Goal: Download file/media

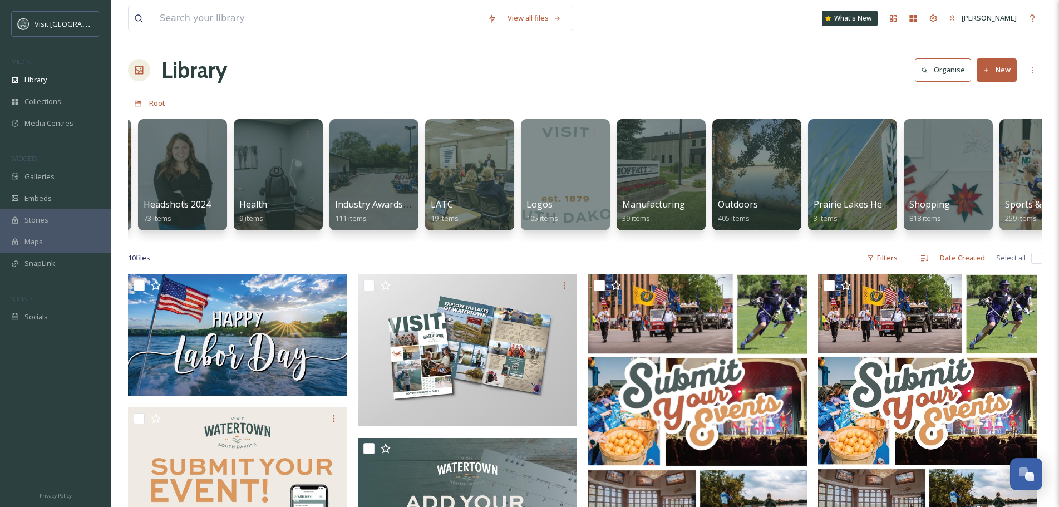
scroll to position [0, 905]
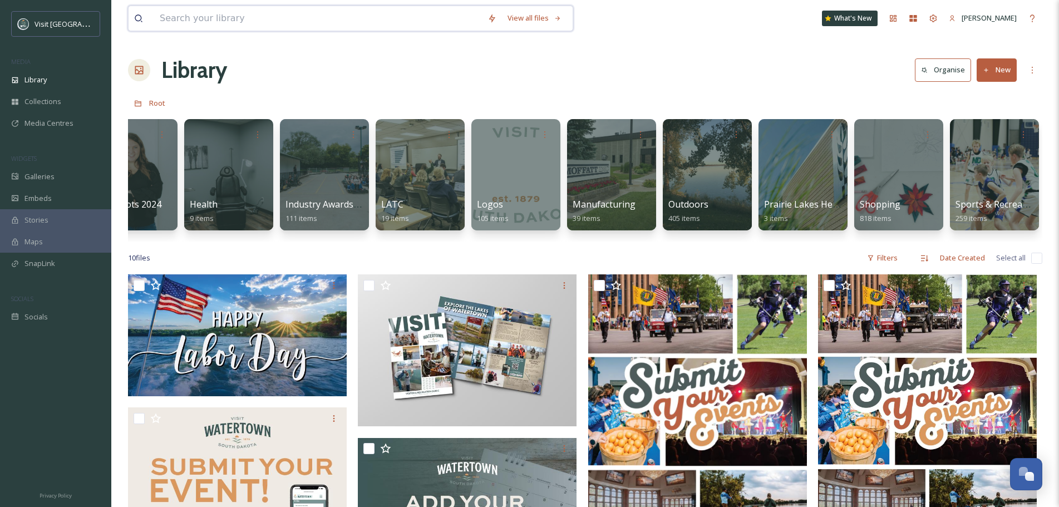
click at [275, 21] on input at bounding box center [318, 18] width 328 height 24
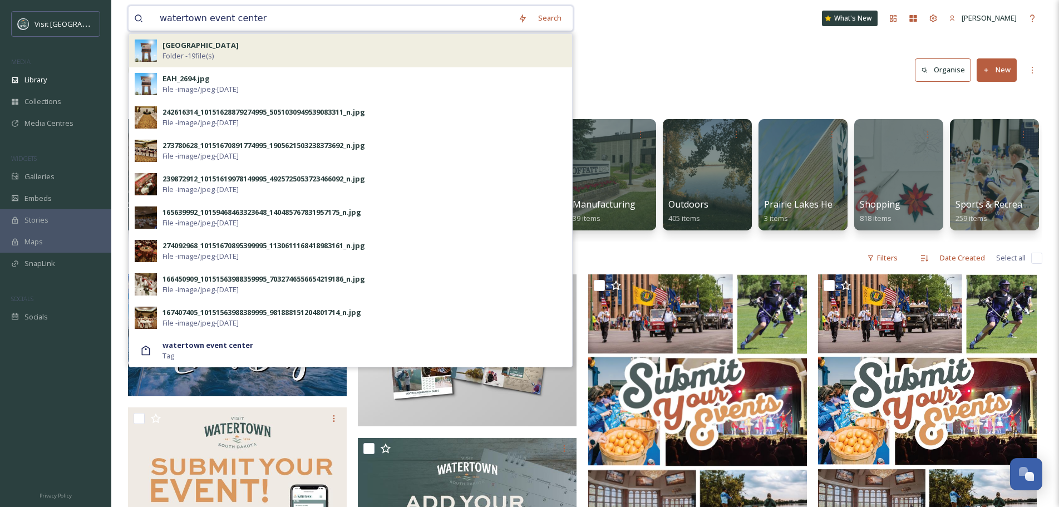
type input "watertown event center"
click at [234, 50] on strong "[GEOGRAPHIC_DATA]" at bounding box center [201, 45] width 76 height 10
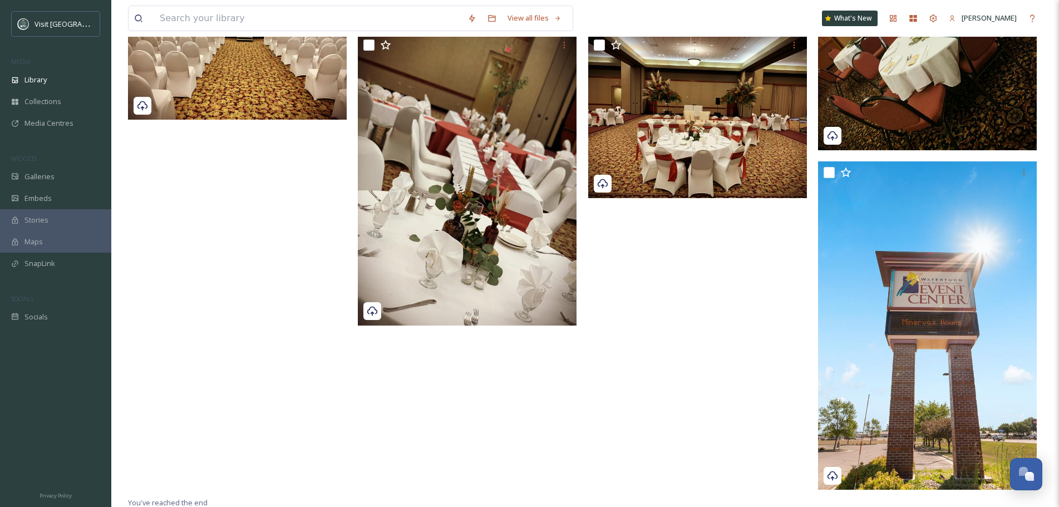
scroll to position [412, 0]
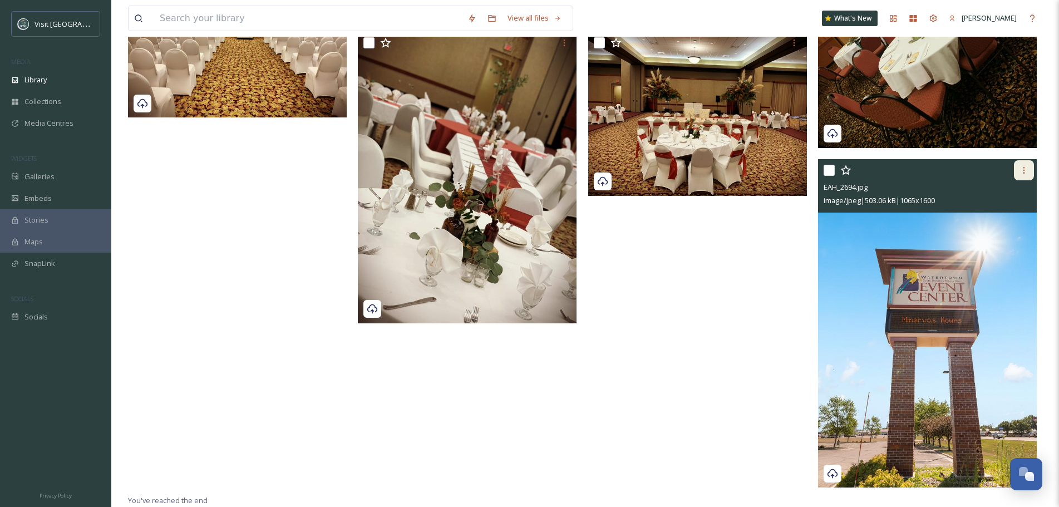
click at [1028, 176] on div at bounding box center [1024, 170] width 20 height 20
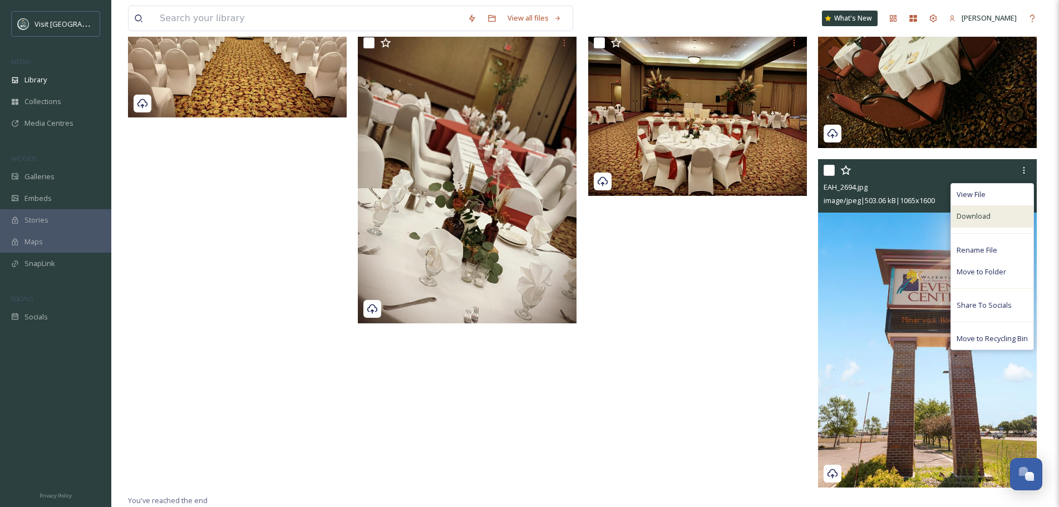
click at [987, 217] on span "Download" at bounding box center [974, 216] width 34 height 11
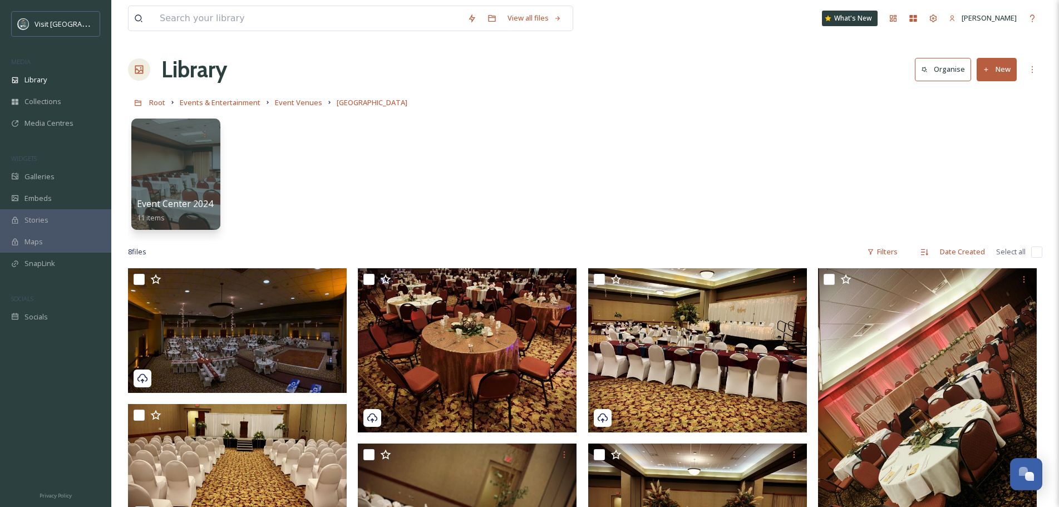
scroll to position [0, 0]
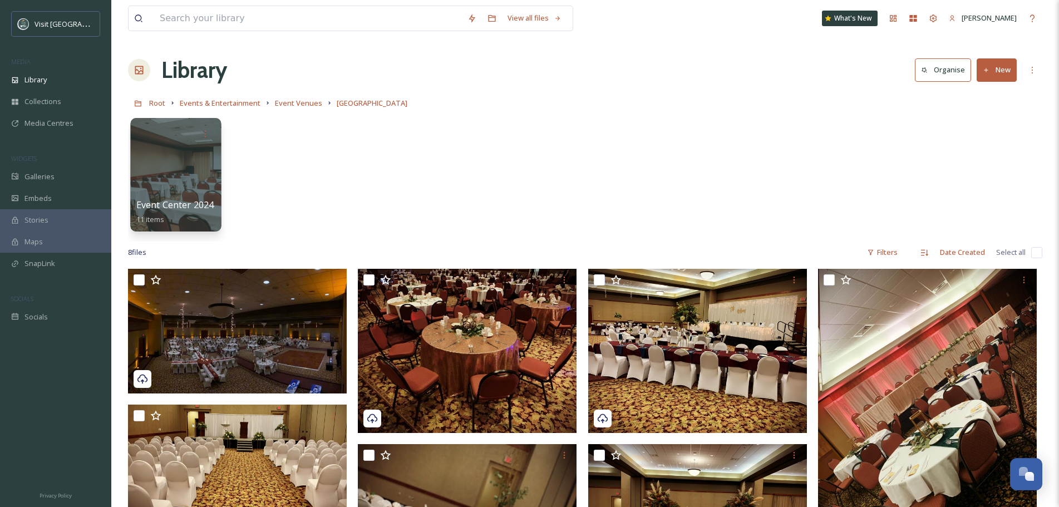
click at [152, 156] on div at bounding box center [175, 175] width 91 height 114
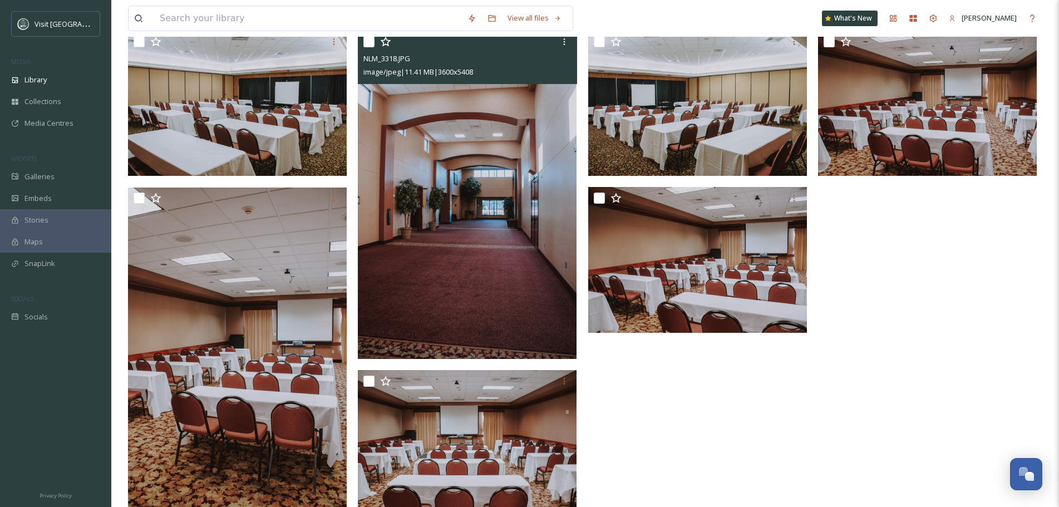
scroll to position [223, 0]
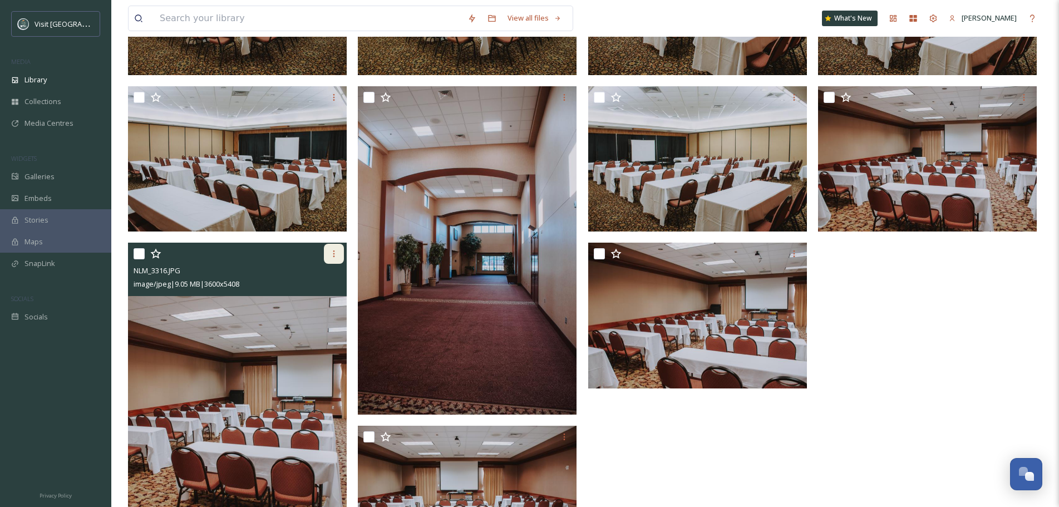
click at [331, 253] on icon at bounding box center [334, 253] width 9 height 9
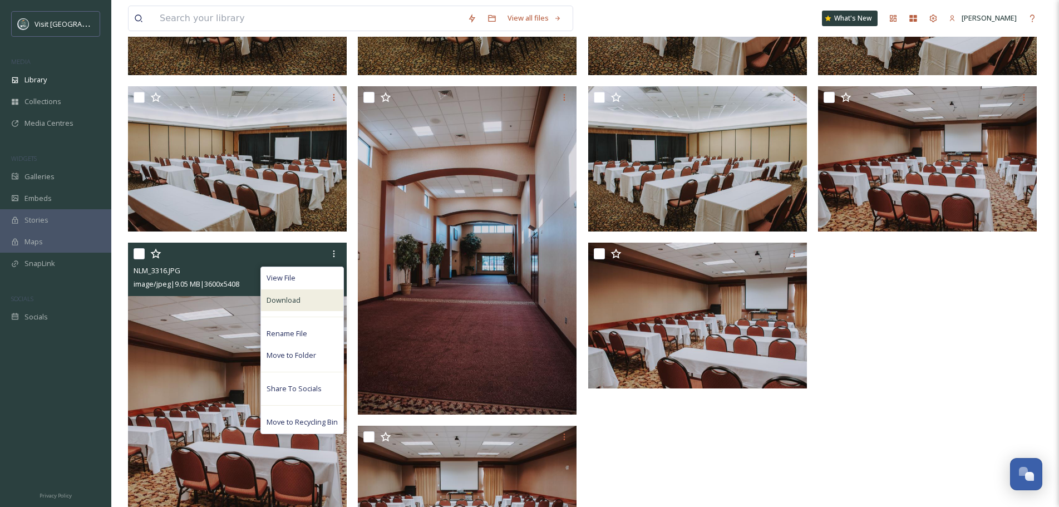
click at [330, 305] on div "Download" at bounding box center [302, 300] width 82 height 22
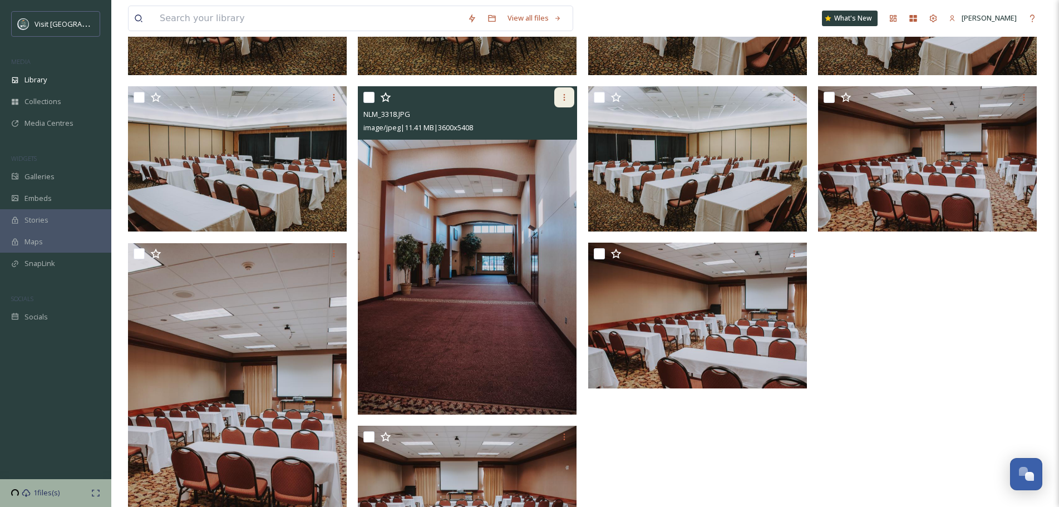
click at [563, 94] on icon at bounding box center [564, 97] width 9 height 9
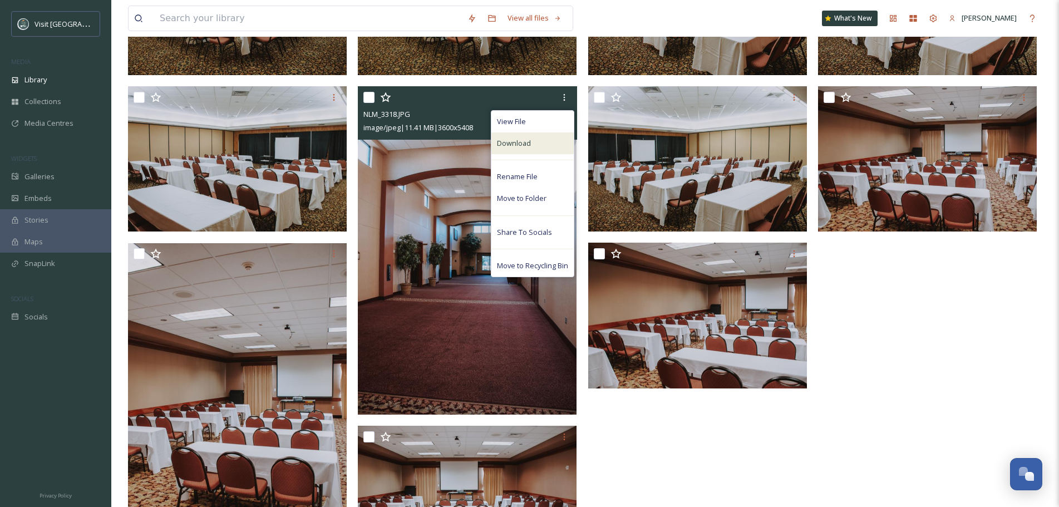
click at [534, 145] on div "Download" at bounding box center [533, 143] width 82 height 22
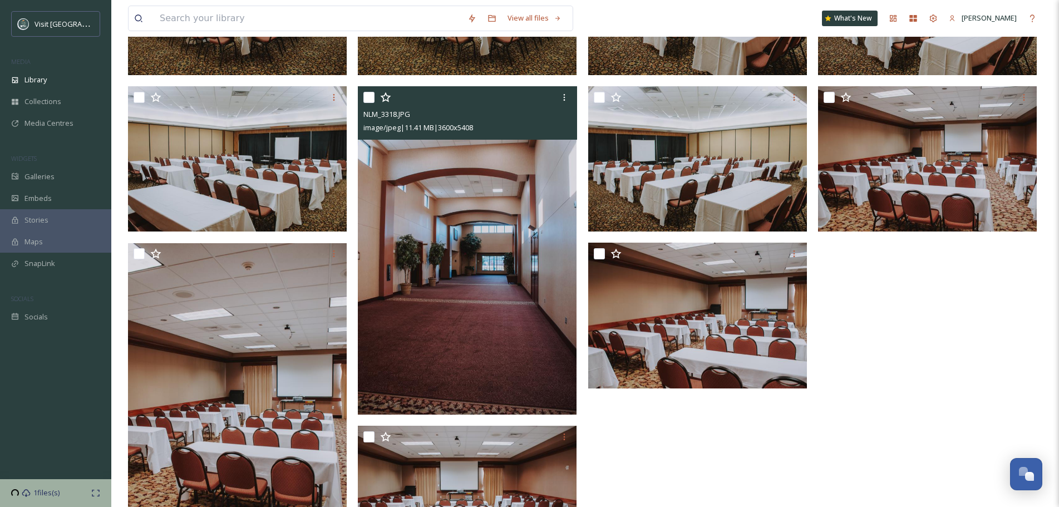
scroll to position [0, 0]
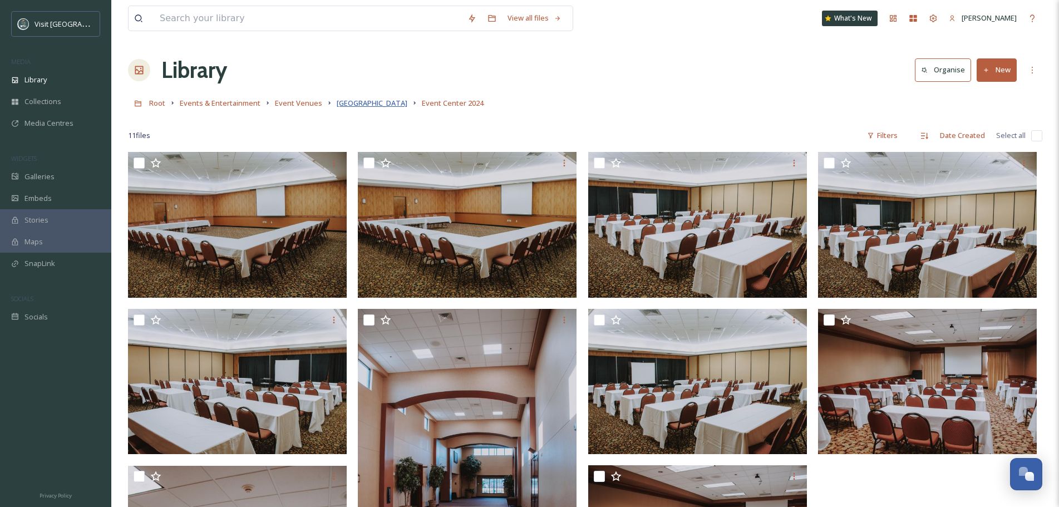
click at [355, 105] on span "[GEOGRAPHIC_DATA]" at bounding box center [372, 103] width 71 height 10
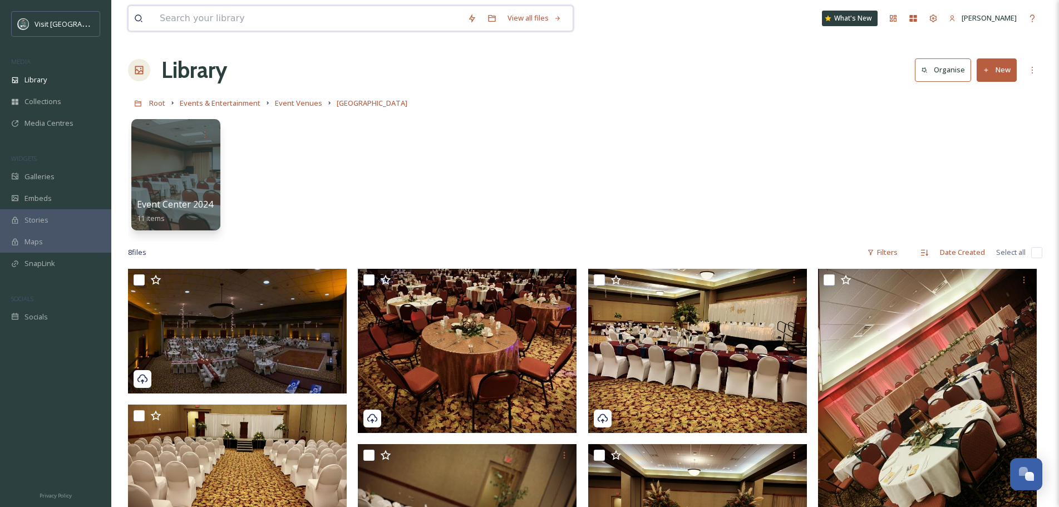
click at [229, 19] on input at bounding box center [308, 18] width 308 height 24
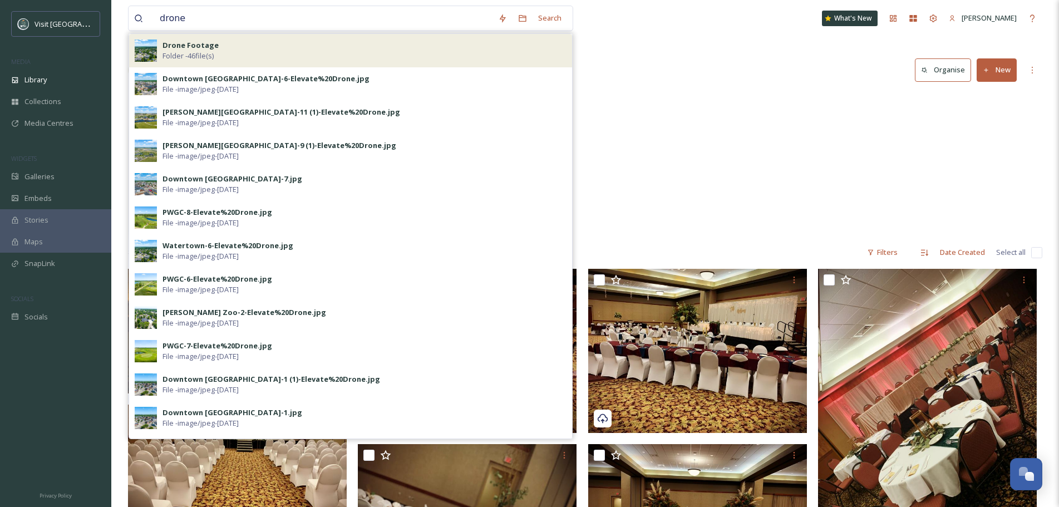
click at [199, 53] on span "Folder - 46 file(s)" at bounding box center [188, 56] width 51 height 11
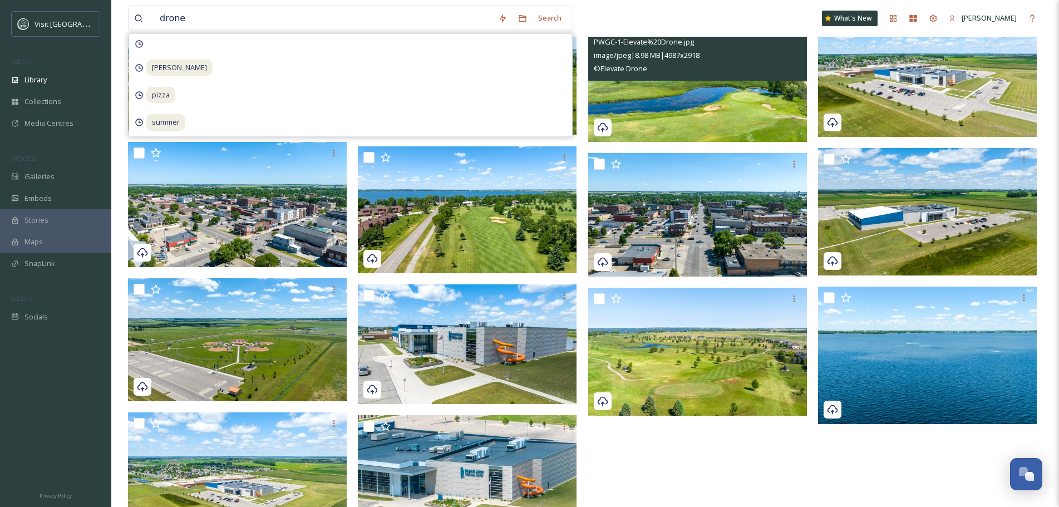
scroll to position [1281, 0]
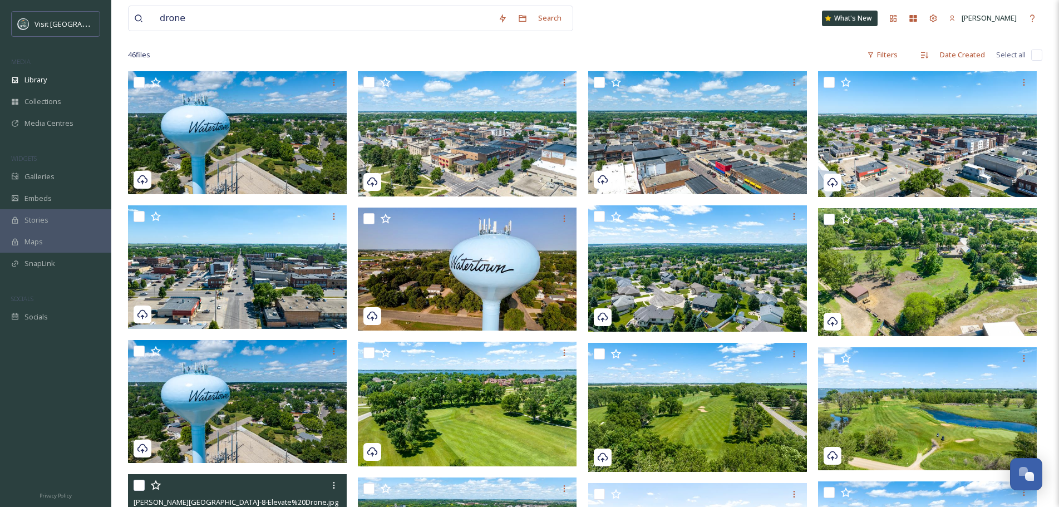
scroll to position [0, 0]
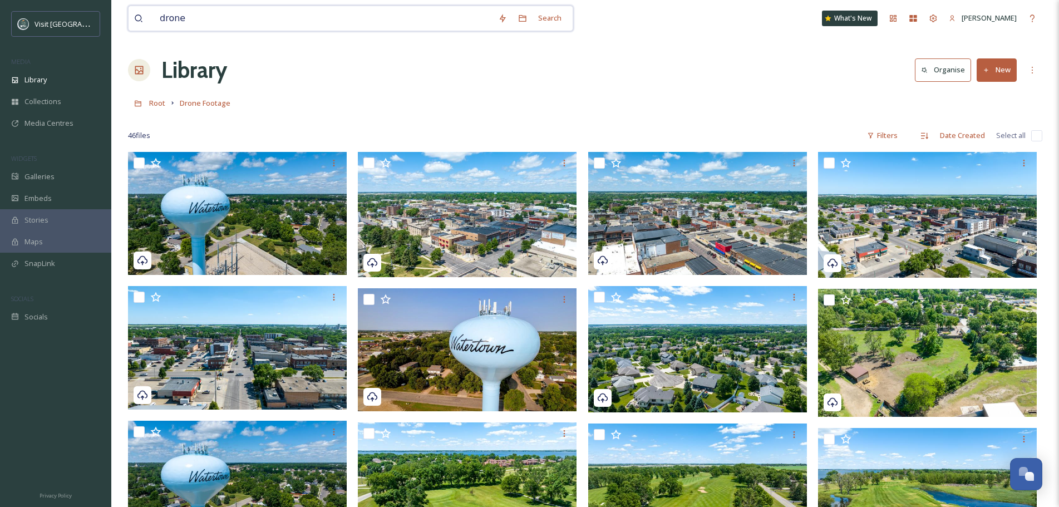
click at [234, 20] on input "drone" at bounding box center [323, 18] width 338 height 24
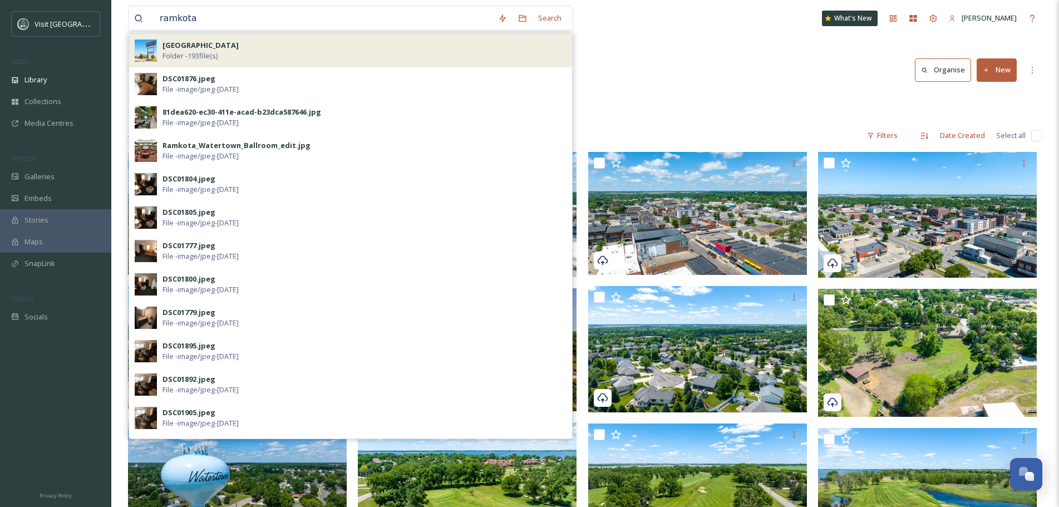
click at [219, 43] on div "[GEOGRAPHIC_DATA] Folder - 193 file(s)" at bounding box center [365, 50] width 404 height 21
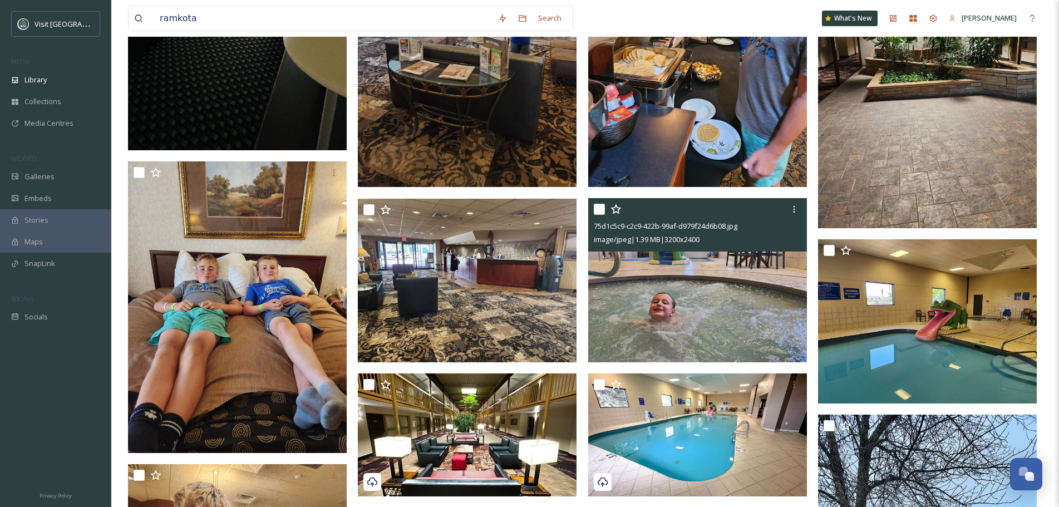
scroll to position [1225, 0]
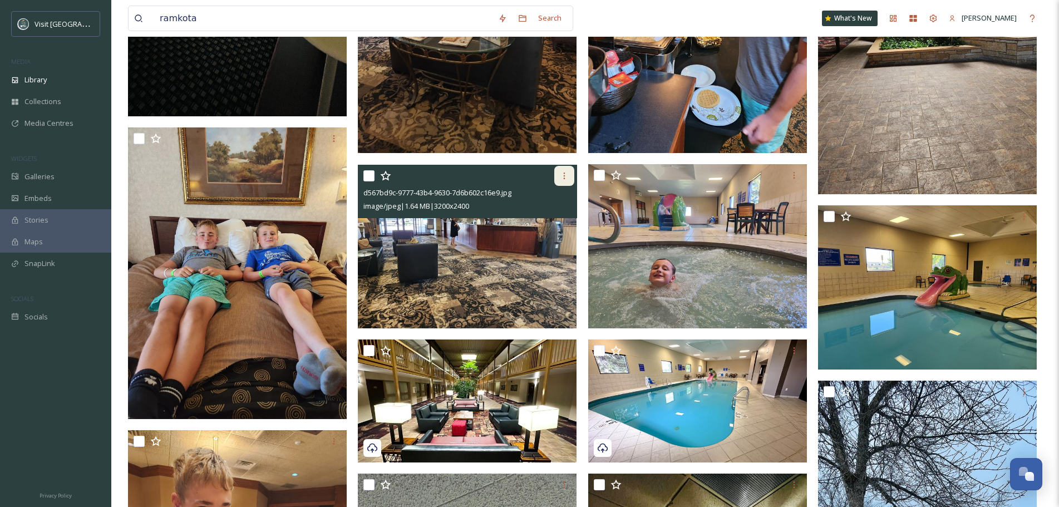
click at [562, 180] on div at bounding box center [564, 176] width 20 height 20
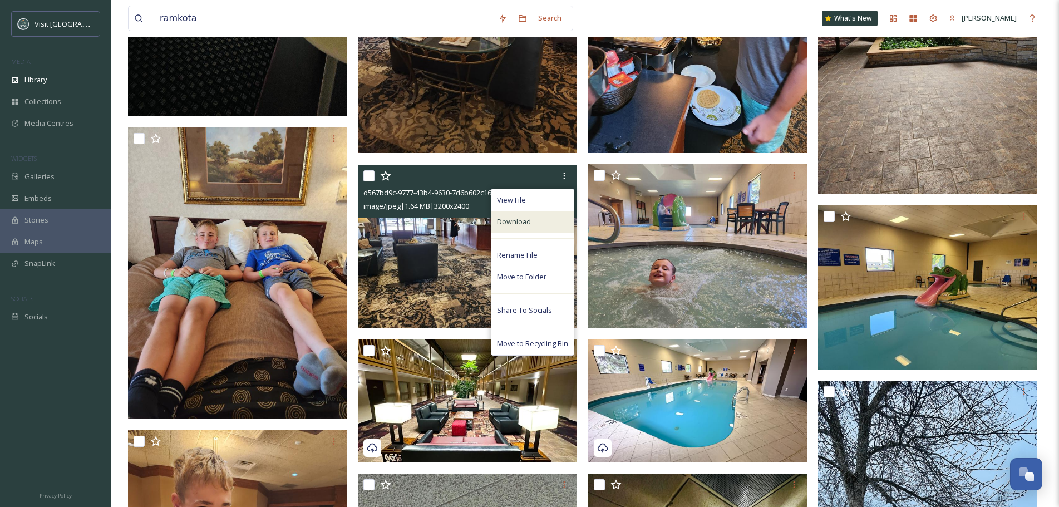
click at [547, 220] on div "Download" at bounding box center [533, 222] width 82 height 22
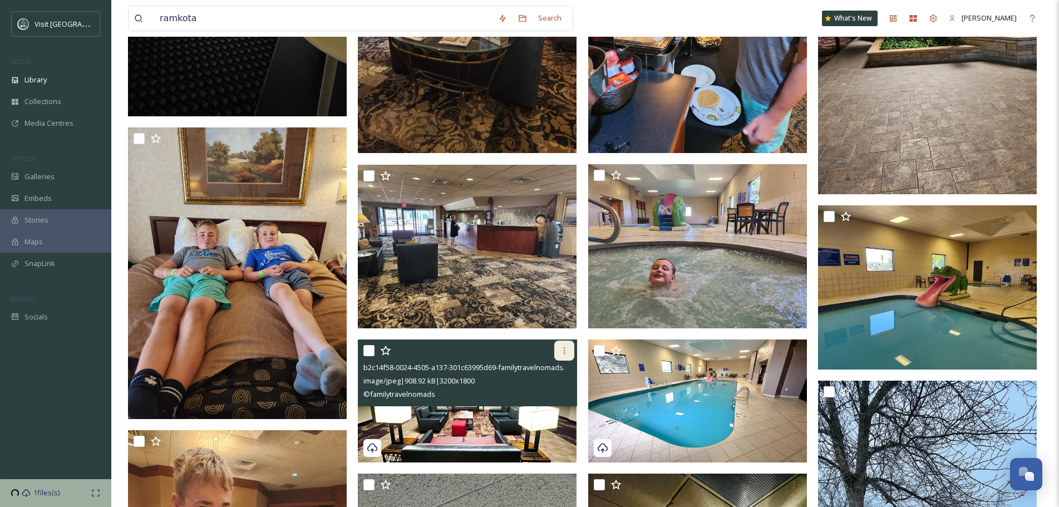
click at [565, 349] on icon at bounding box center [564, 350] width 9 height 9
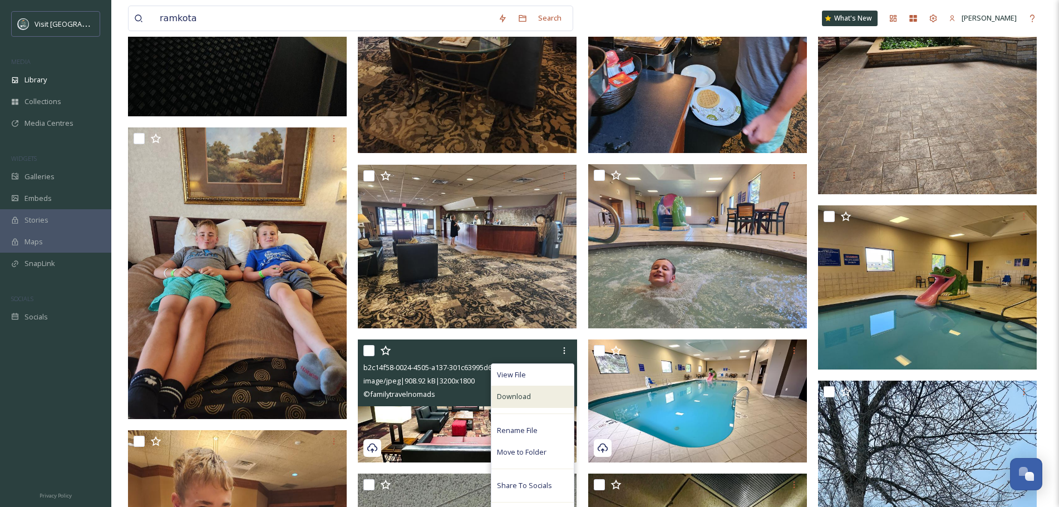
click at [522, 399] on span "Download" at bounding box center [514, 396] width 34 height 11
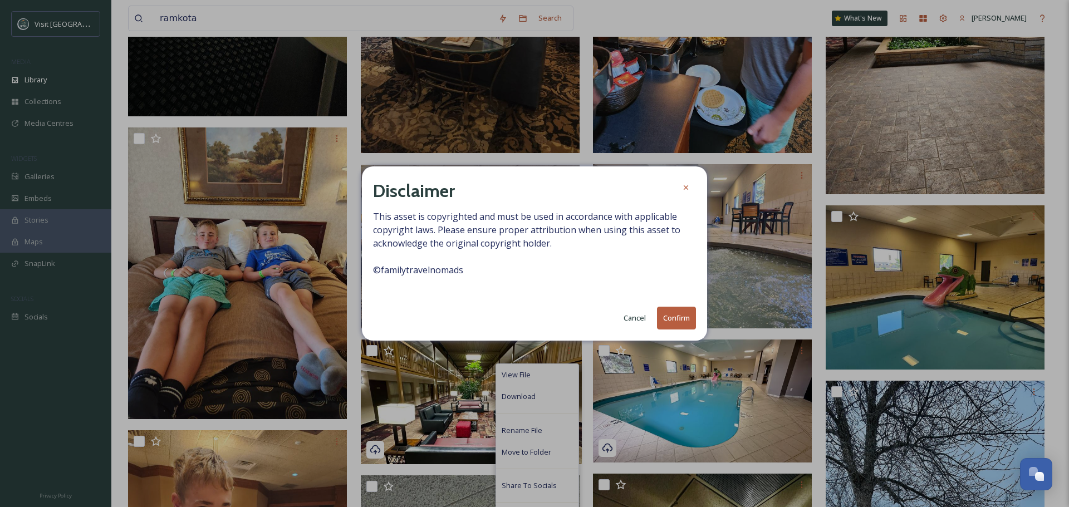
click at [675, 325] on button "Confirm" at bounding box center [676, 318] width 39 height 23
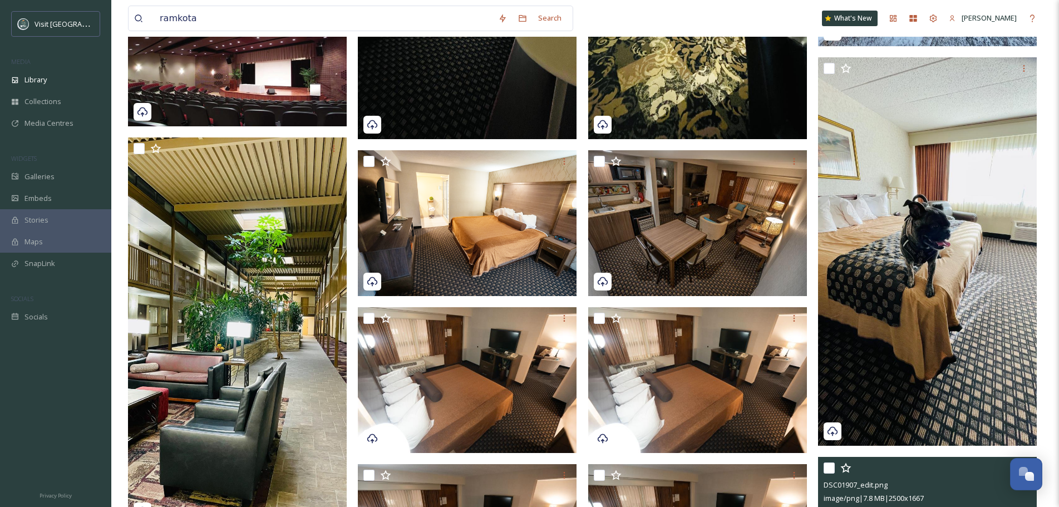
scroll to position [2004, 0]
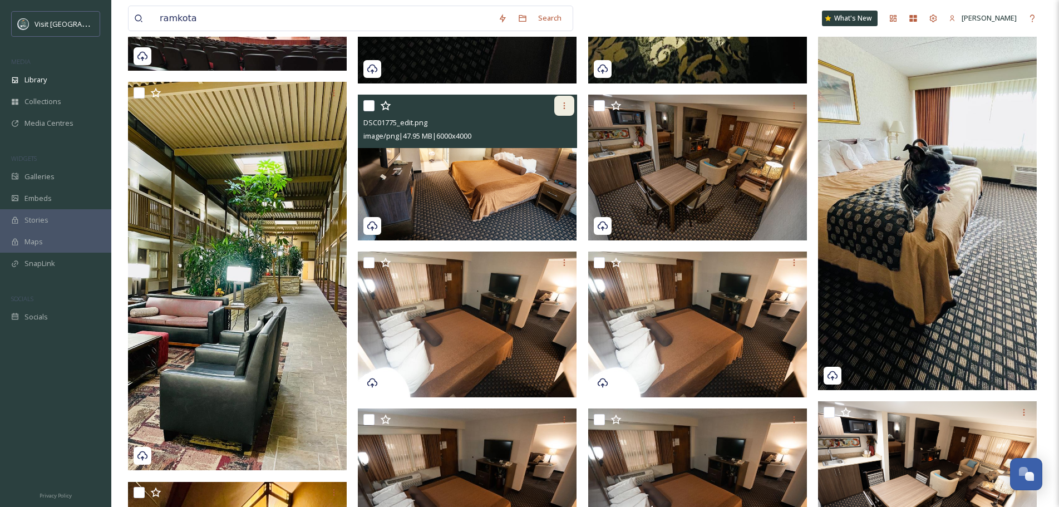
click at [567, 107] on icon at bounding box center [564, 105] width 9 height 9
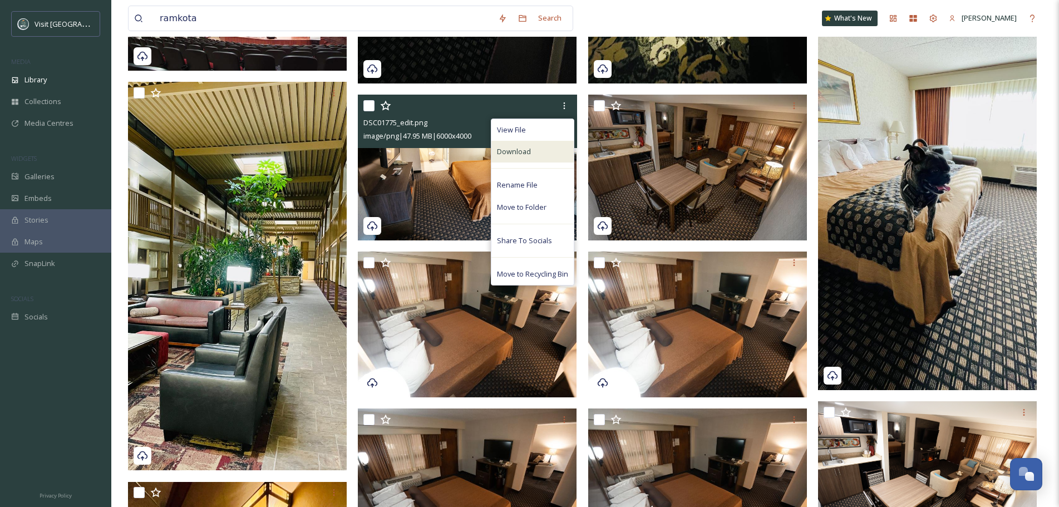
click at [547, 152] on div "Download" at bounding box center [533, 152] width 82 height 22
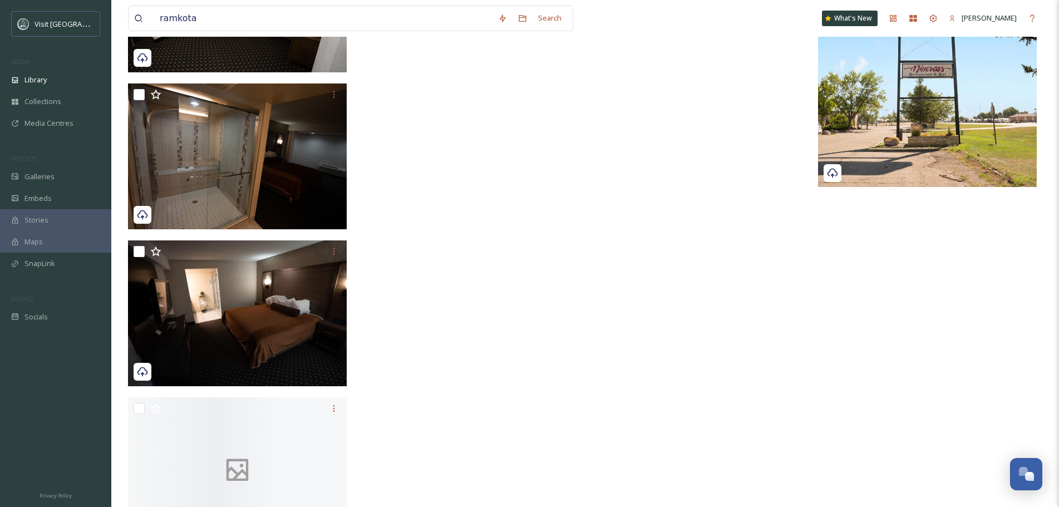
scroll to position [8793, 0]
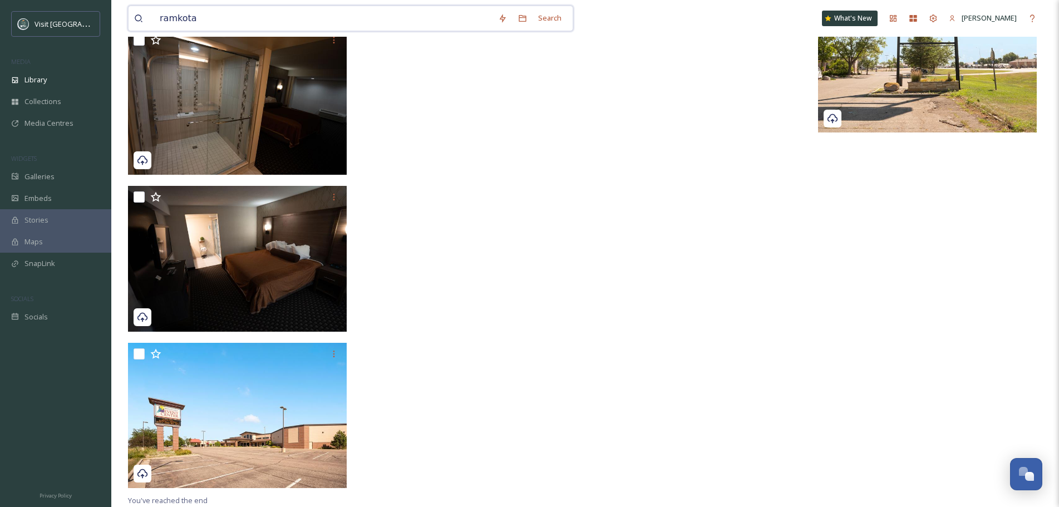
click at [172, 17] on input "ramkota" at bounding box center [323, 18] width 338 height 24
click at [173, 17] on input "ramkota" at bounding box center [323, 18] width 338 height 24
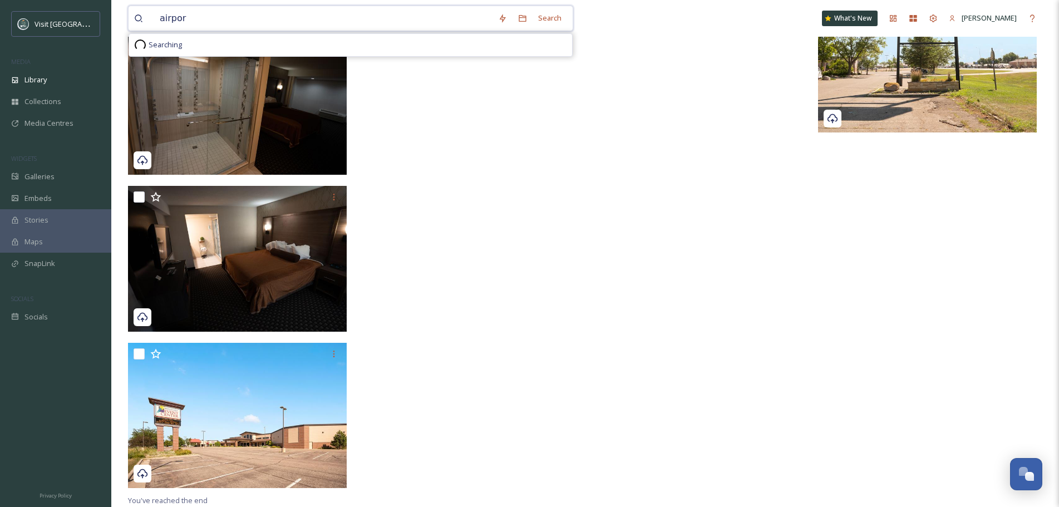
type input "airport"
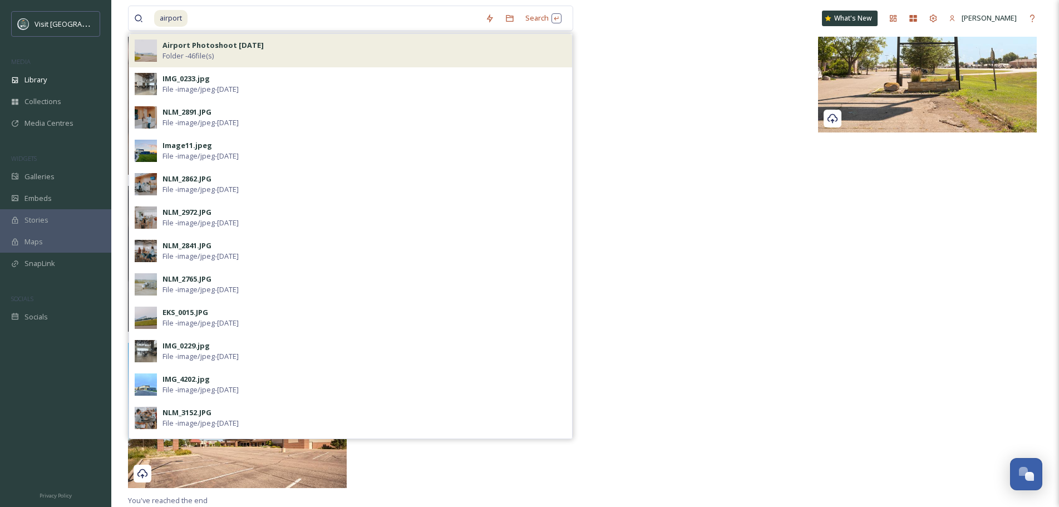
click at [202, 51] on span "Folder - 46 file(s)" at bounding box center [188, 56] width 51 height 11
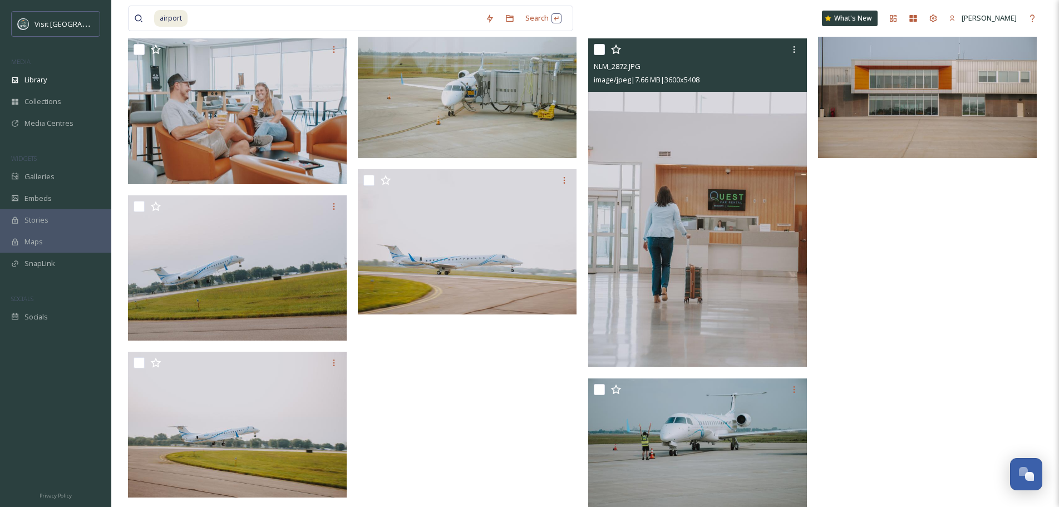
scroll to position [1870, 0]
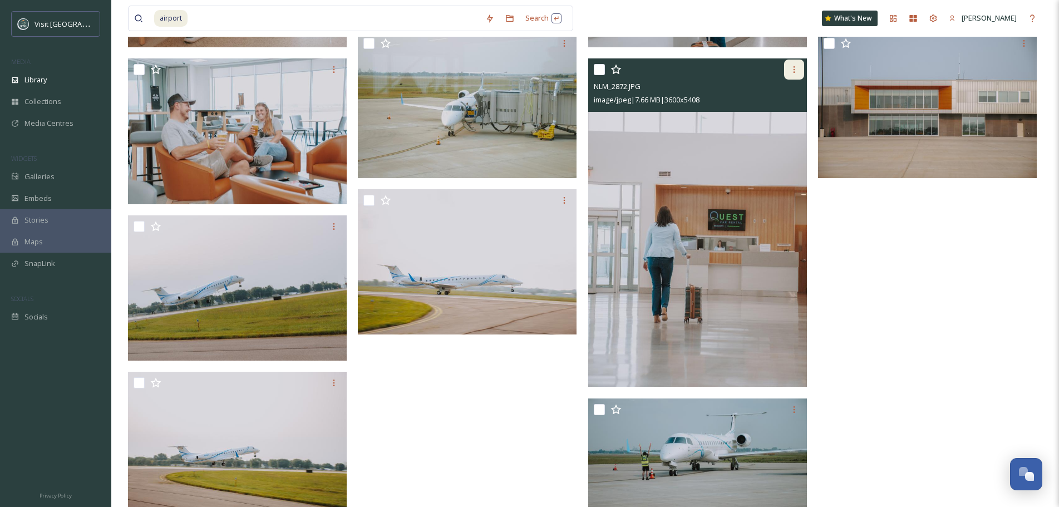
click at [791, 72] on icon at bounding box center [794, 69] width 9 height 9
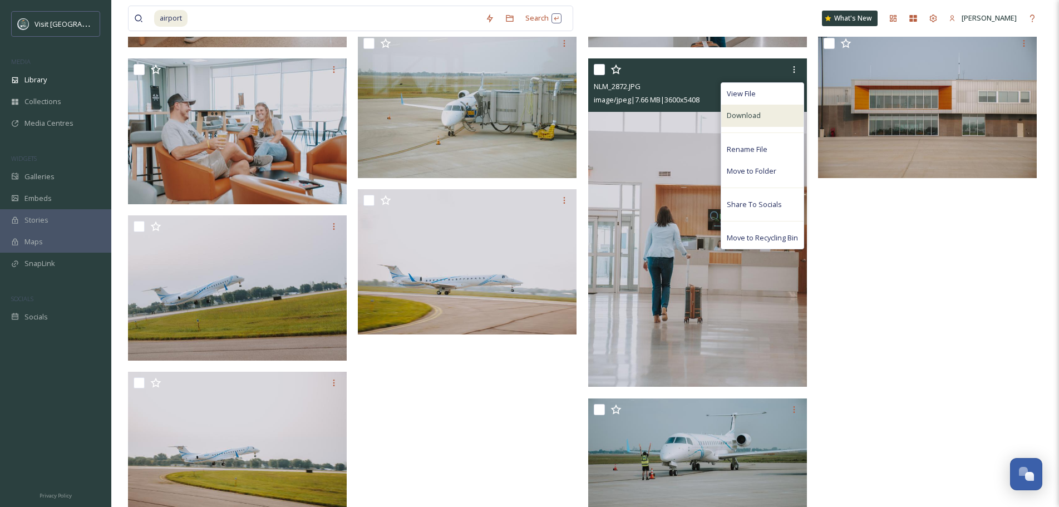
click at [769, 121] on div "Download" at bounding box center [762, 116] width 82 height 22
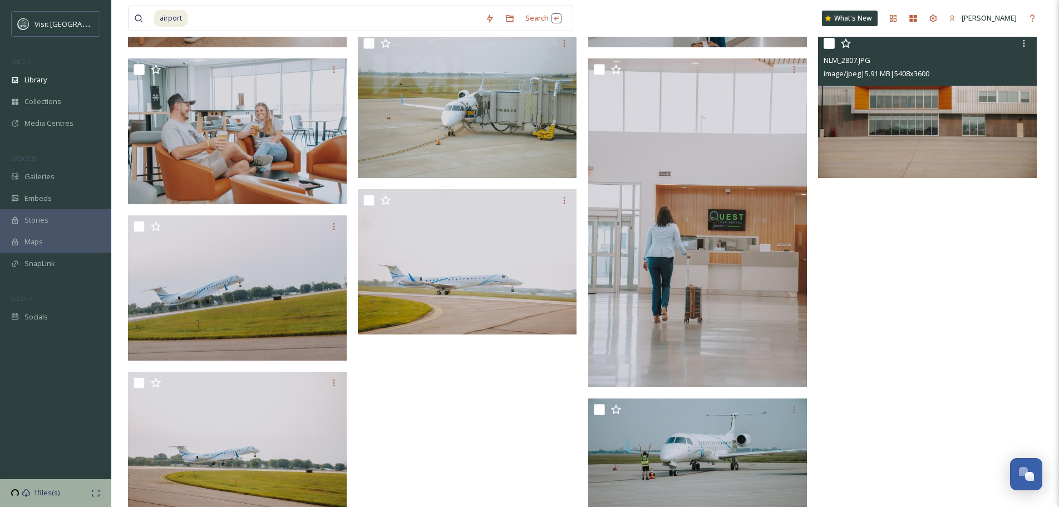
click at [959, 122] on img at bounding box center [927, 105] width 219 height 146
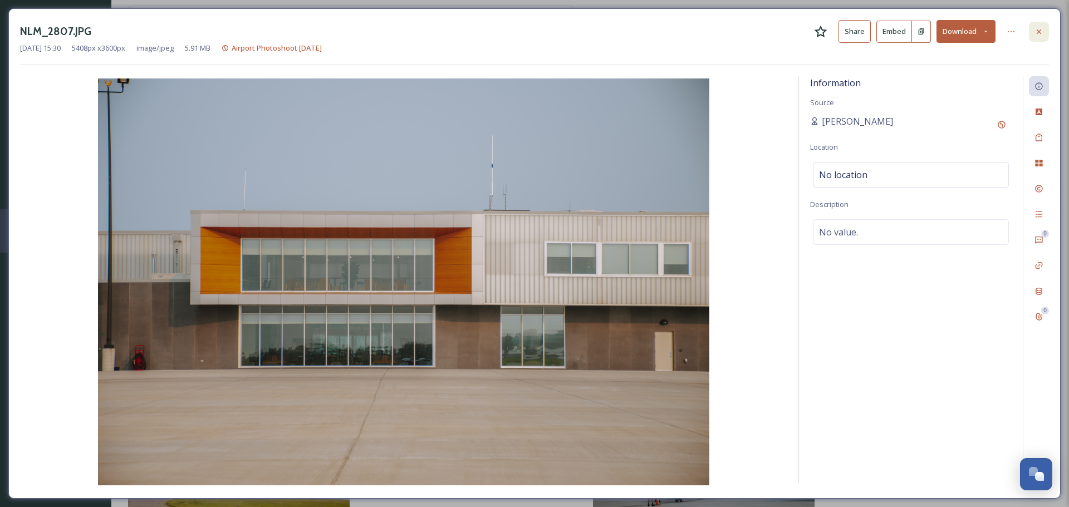
click at [1036, 33] on icon at bounding box center [1038, 31] width 9 height 9
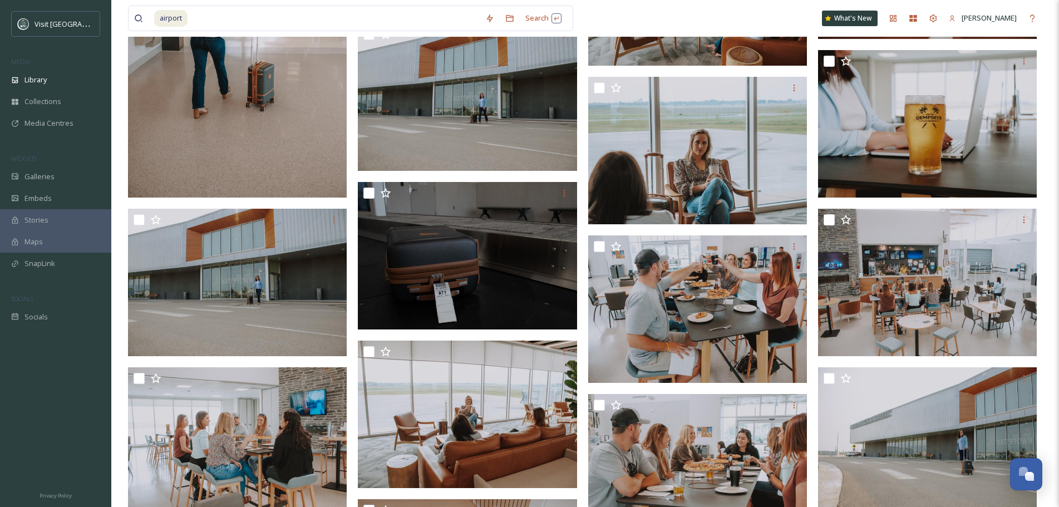
scroll to position [1059, 0]
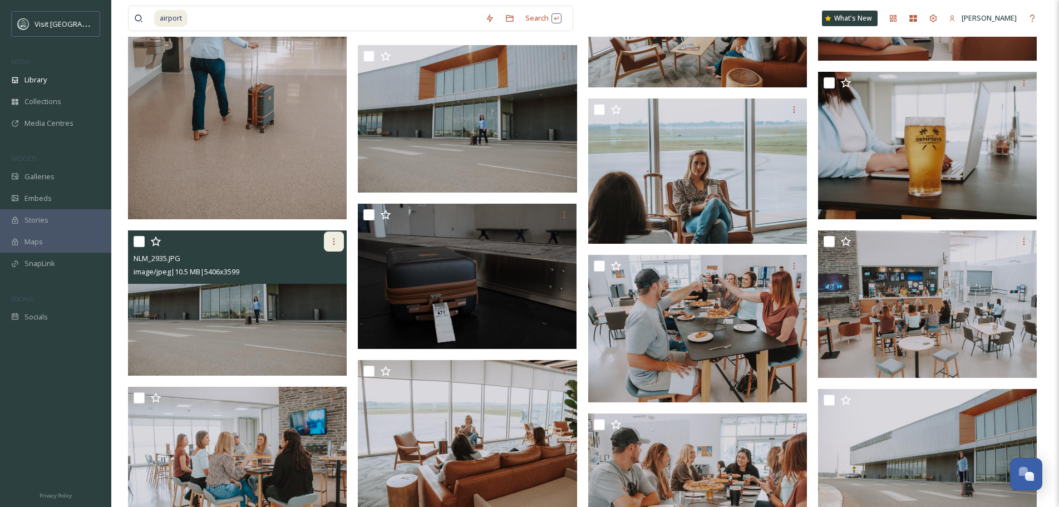
click at [335, 237] on icon at bounding box center [334, 241] width 9 height 9
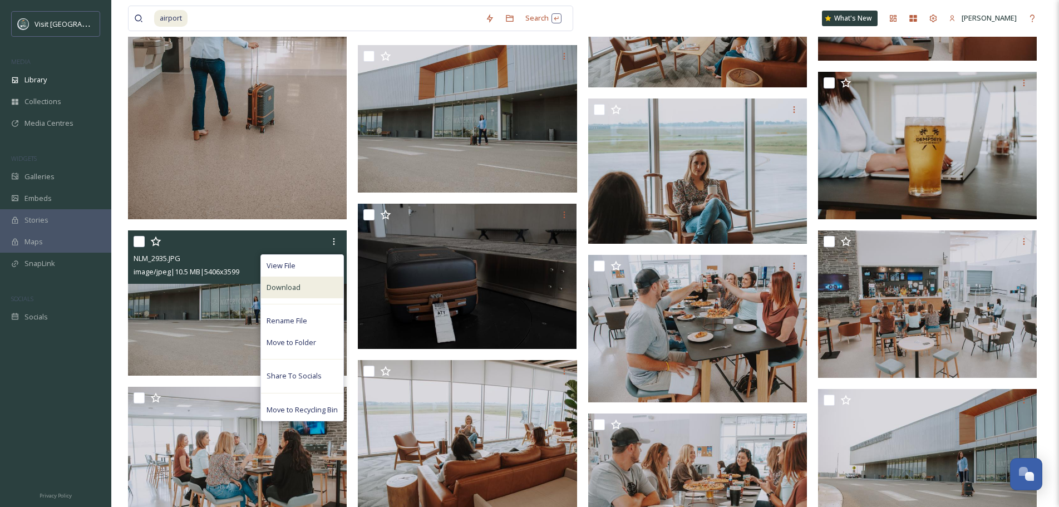
click at [322, 292] on div "Download" at bounding box center [302, 288] width 82 height 22
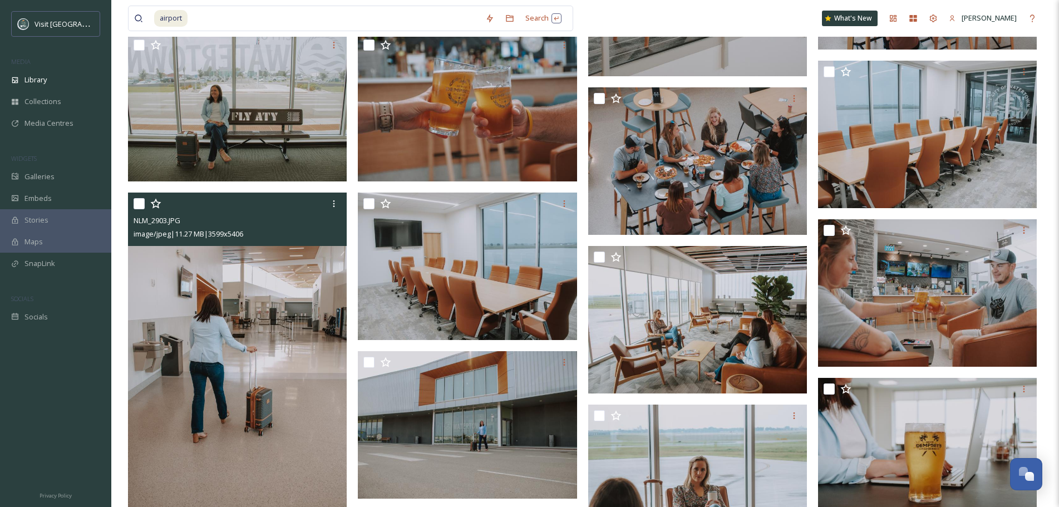
scroll to position [725, 0]
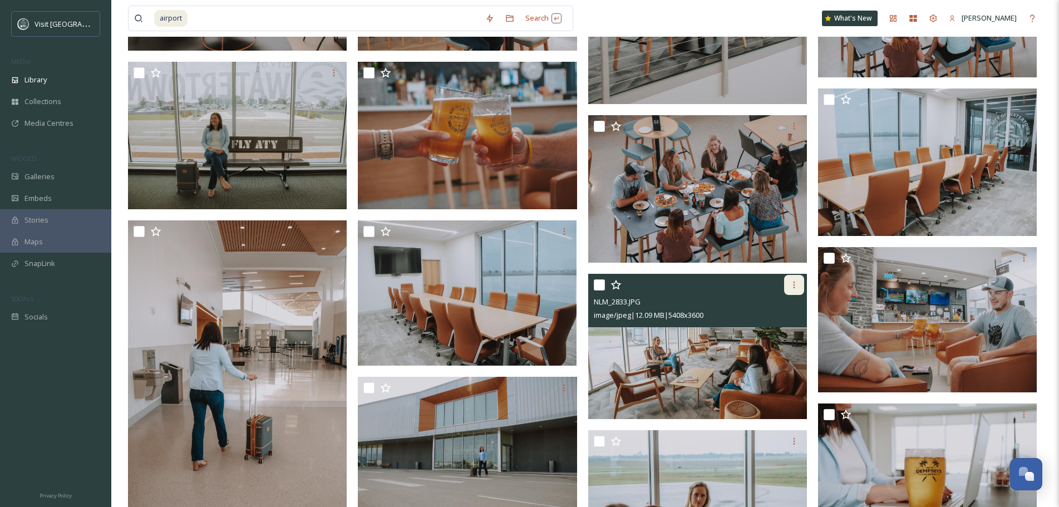
click at [799, 281] on div at bounding box center [794, 285] width 20 height 20
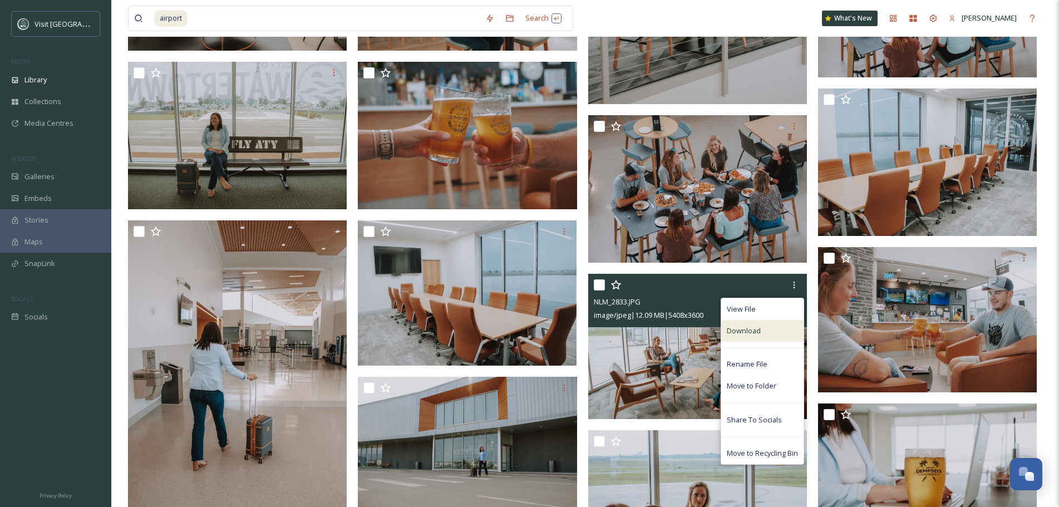
click at [783, 338] on div "Download" at bounding box center [762, 331] width 82 height 22
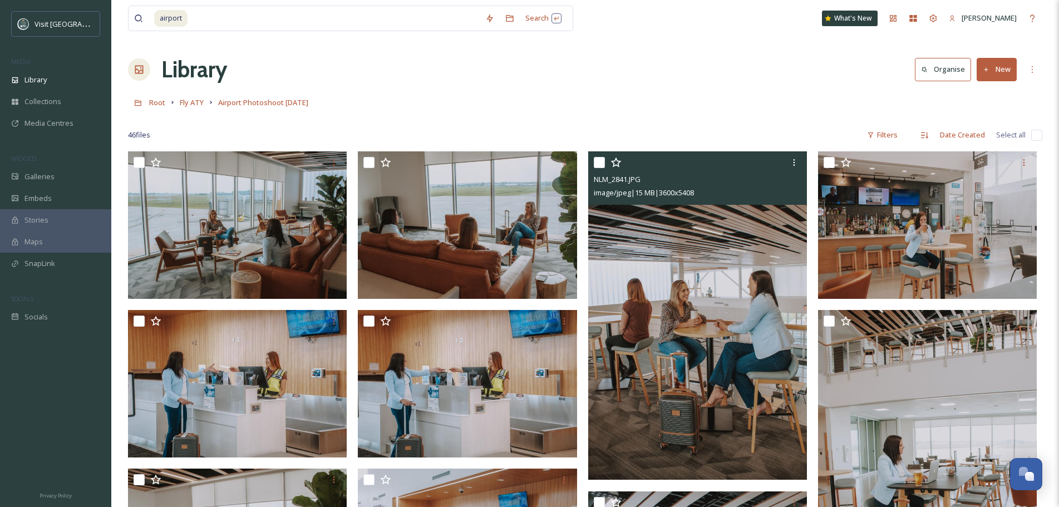
scroll to position [0, 0]
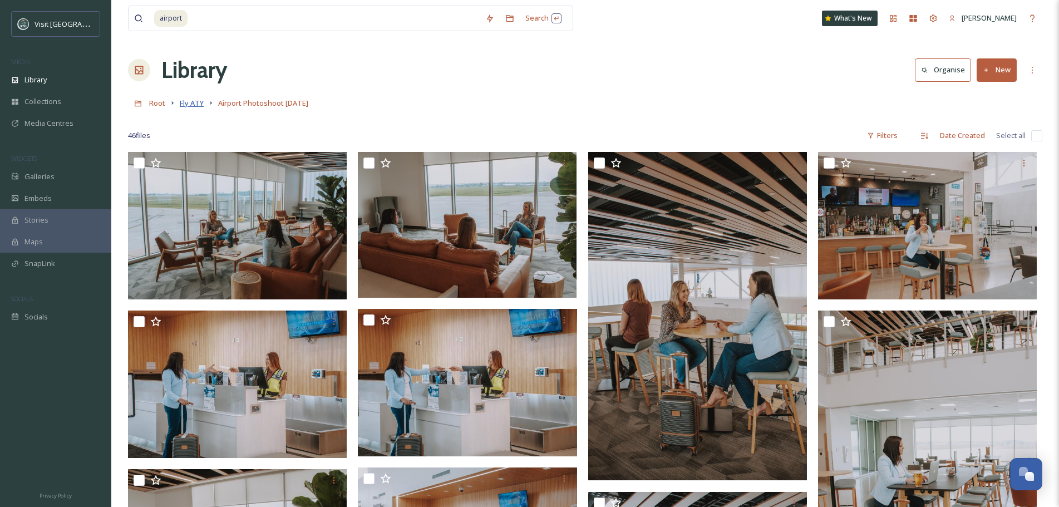
click at [195, 104] on span "Fly ATY" at bounding box center [192, 103] width 24 height 10
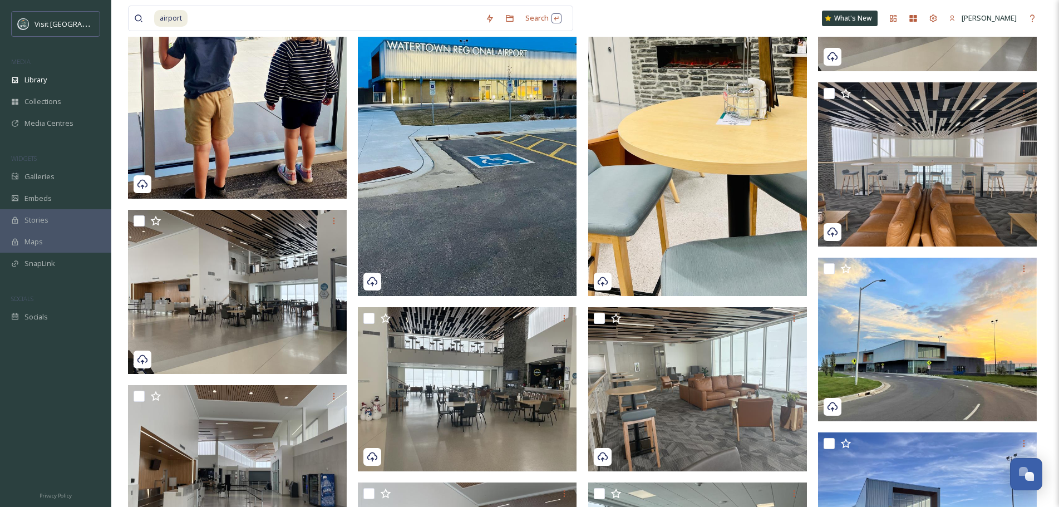
scroll to position [390, 0]
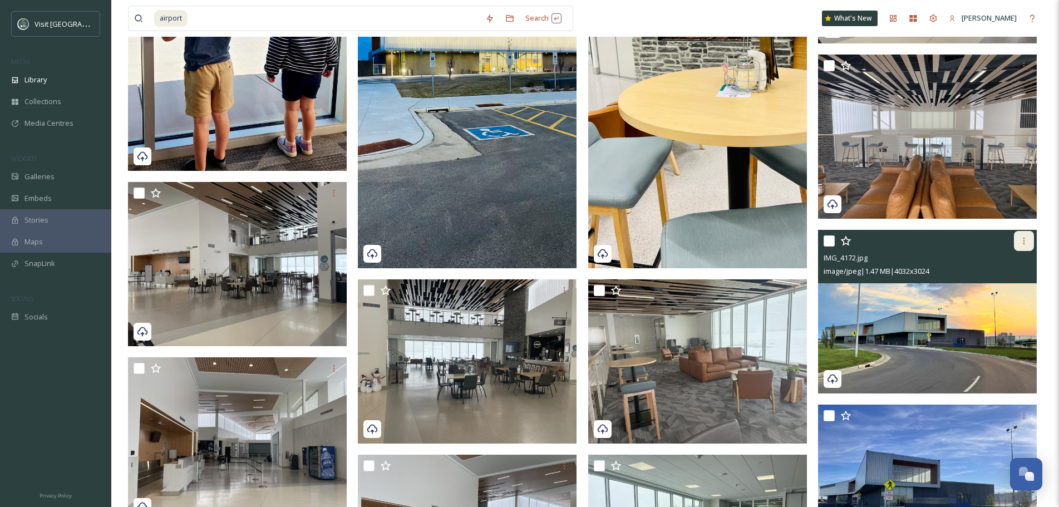
click at [1025, 243] on icon at bounding box center [1024, 241] width 9 height 9
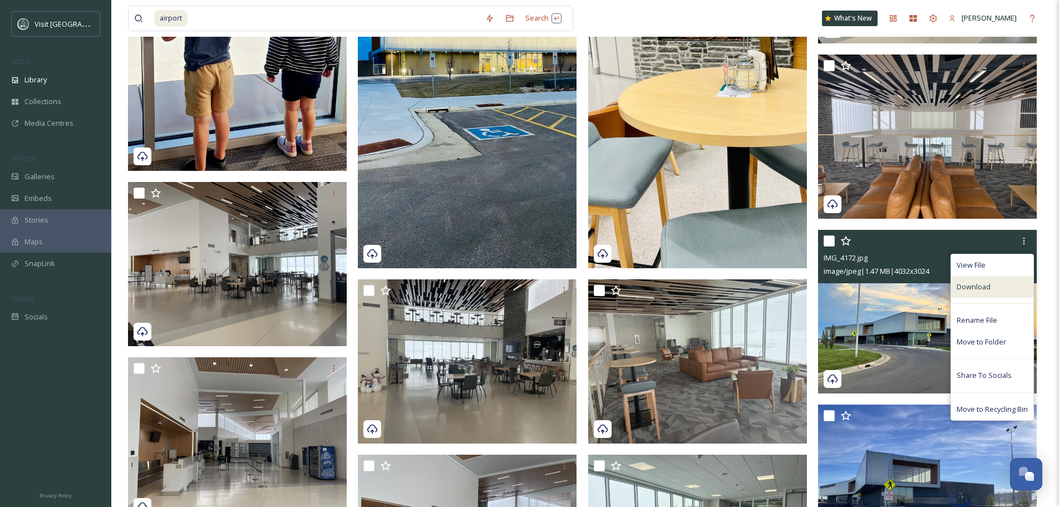
click at [985, 287] on span "Download" at bounding box center [974, 287] width 34 height 11
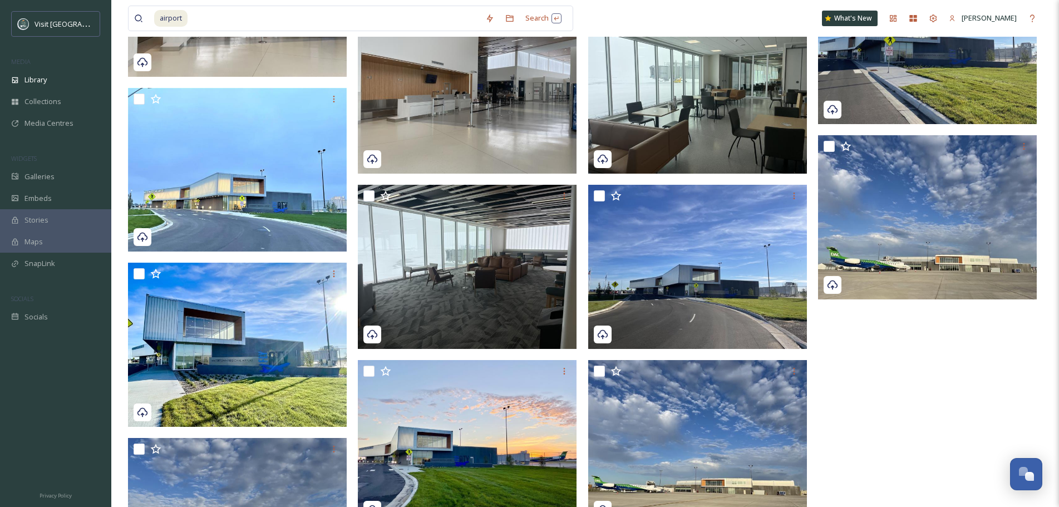
scroll to position [835, 0]
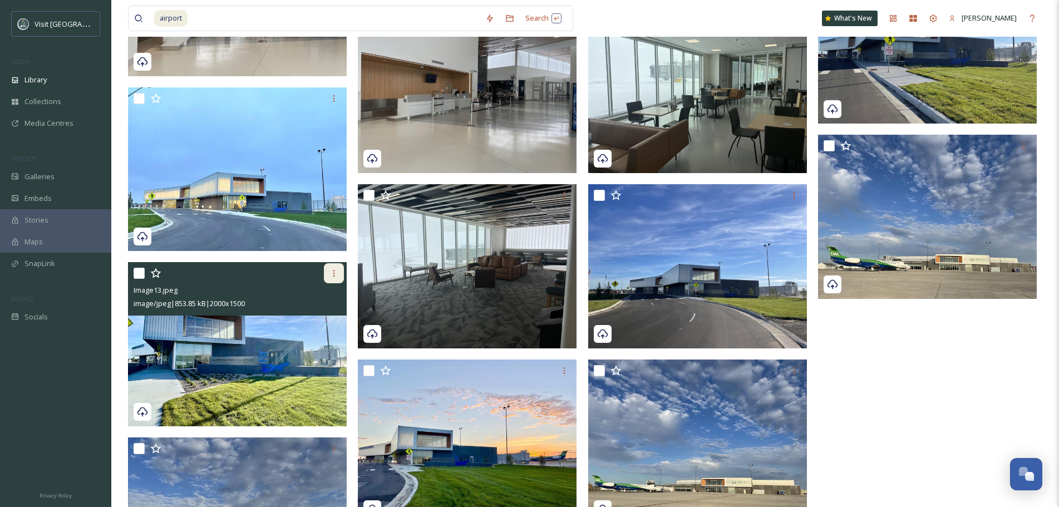
click at [330, 272] on icon at bounding box center [334, 273] width 9 height 9
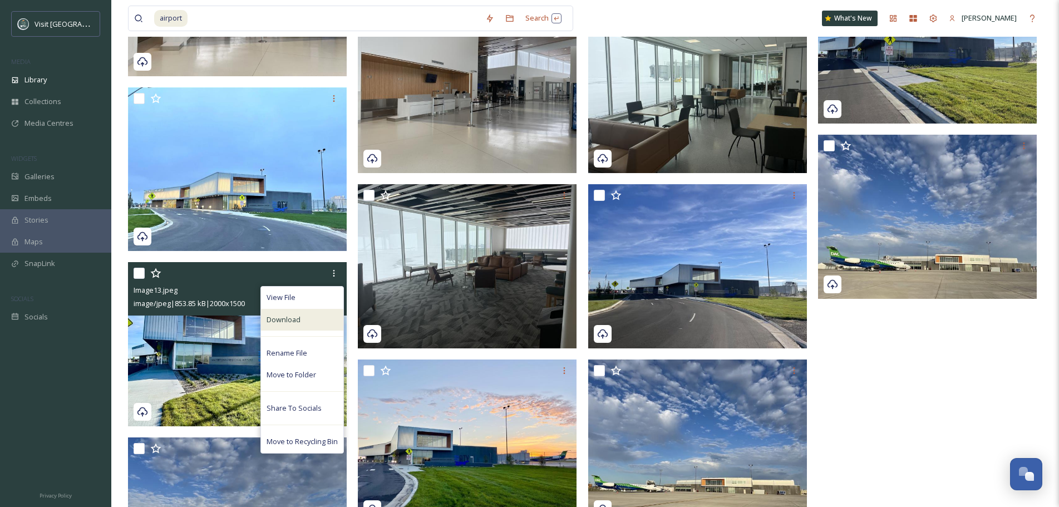
click at [316, 313] on div "Download" at bounding box center [302, 320] width 82 height 22
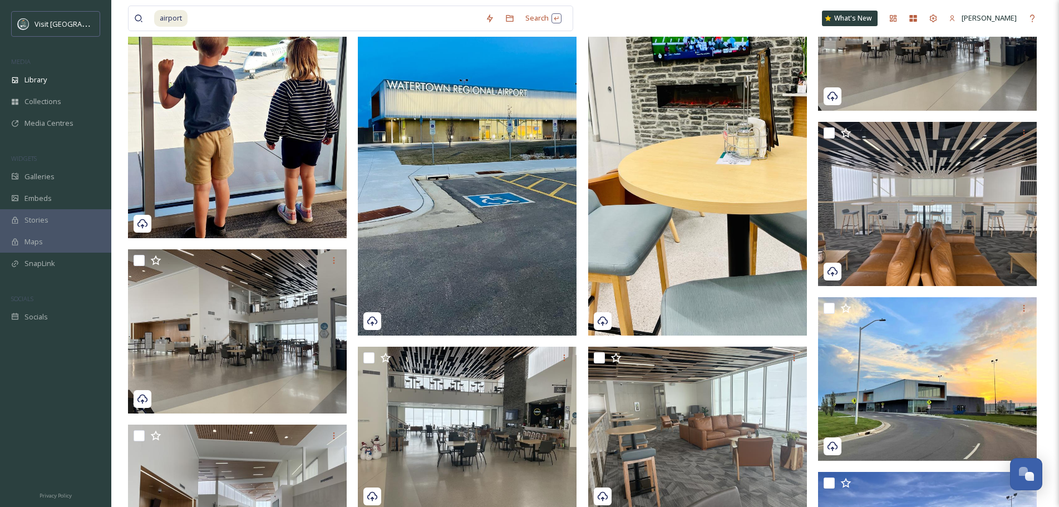
scroll to position [0, 0]
